Goal: Ask a question: Seek information or help from site administrators or community

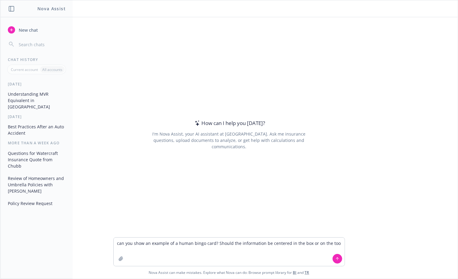
type textarea "can you show an example of a human bingo card? Should the information be center…"
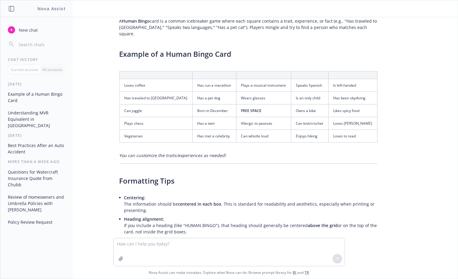
scroll to position [61, 0]
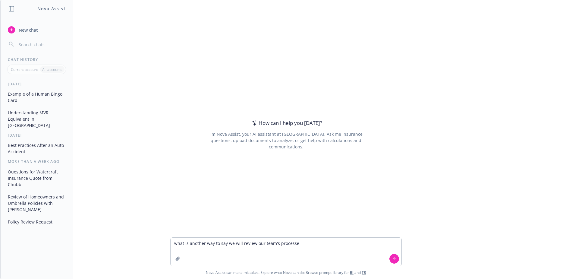
type textarea "what is another way to say we will review our team's processes"
